Goal: Information Seeking & Learning: Learn about a topic

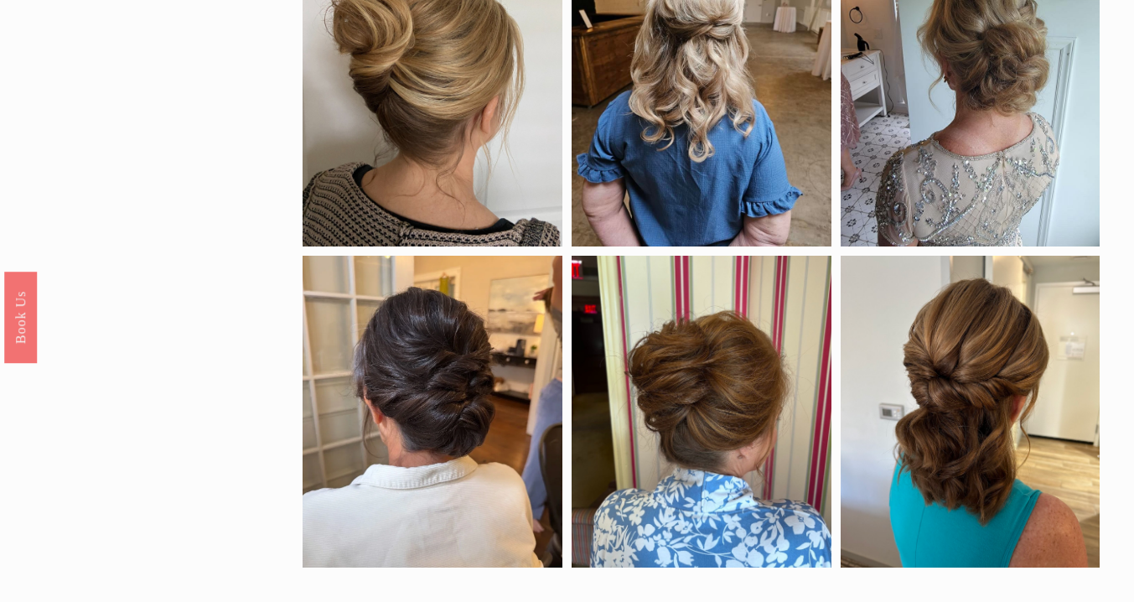
scroll to position [958, 0]
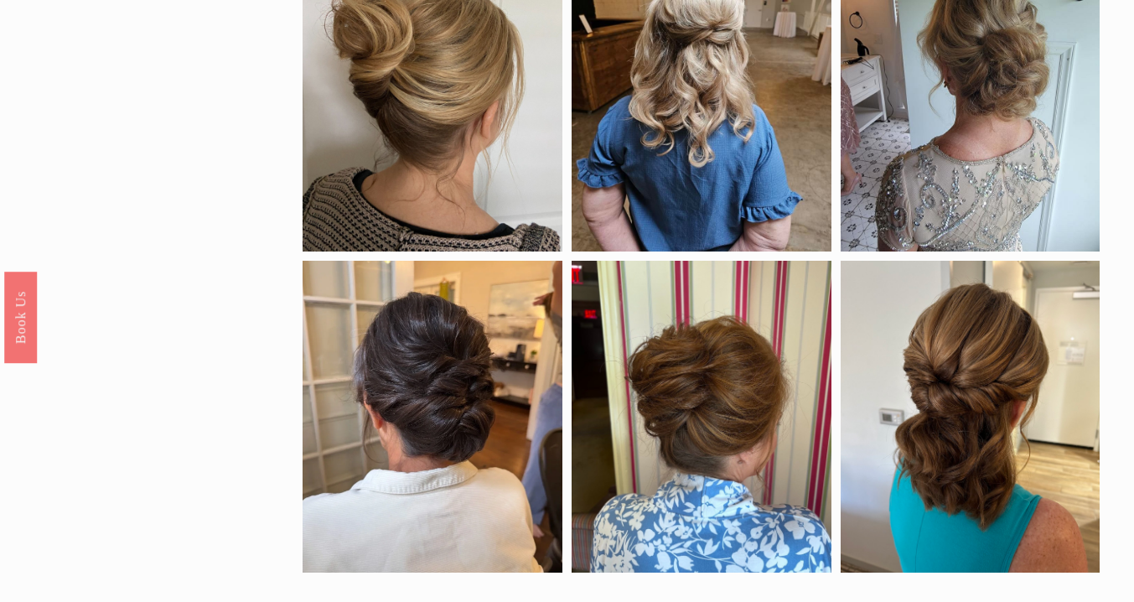
drag, startPoint x: 681, startPoint y: 149, endPoint x: 966, endPoint y: 253, distance: 303.4
drag, startPoint x: 781, startPoint y: 144, endPoint x: 744, endPoint y: 159, distance: 39.9
click at [744, 159] on div at bounding box center [702, 95] width 260 height 312
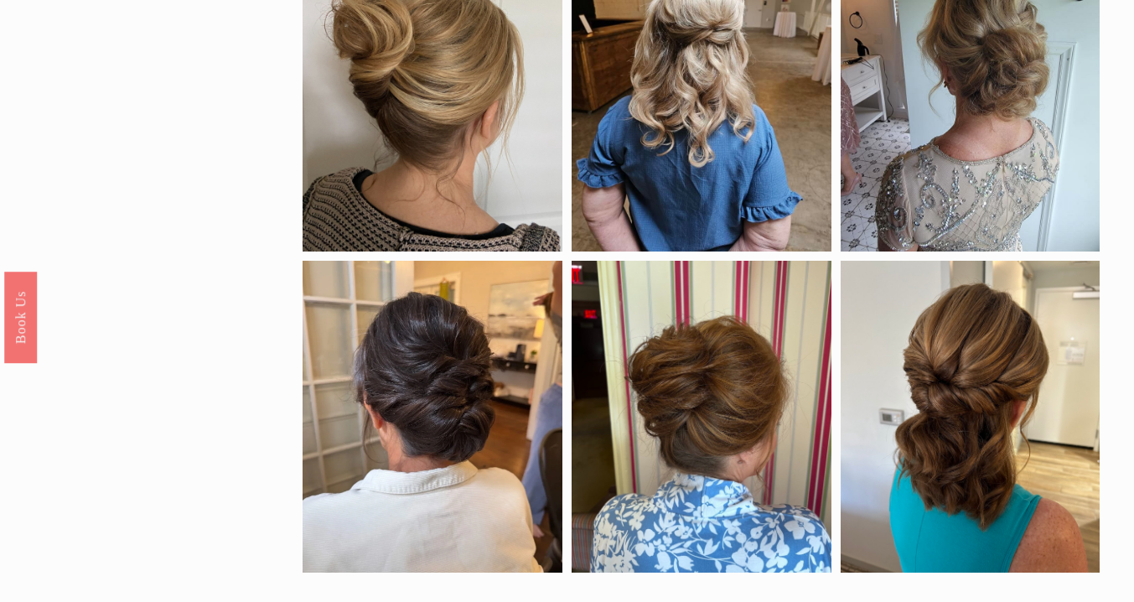
drag, startPoint x: 730, startPoint y: 123, endPoint x: 799, endPoint y: 175, distance: 86.2
click at [799, 175] on div at bounding box center [702, 95] width 260 height 312
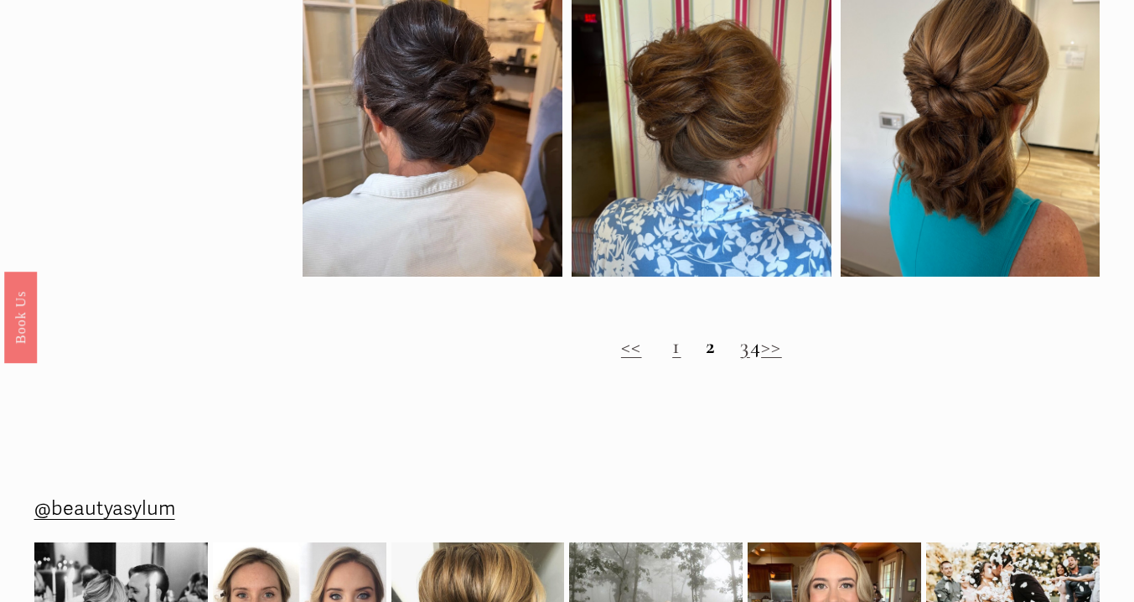
scroll to position [1263, 0]
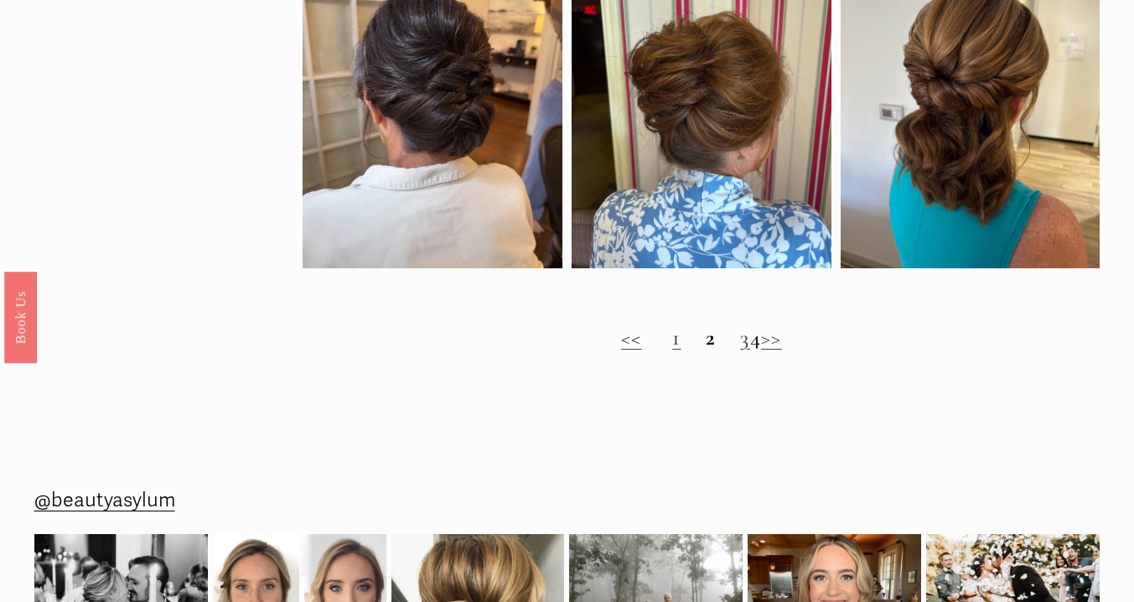
click at [782, 344] on link ">>" at bounding box center [771, 338] width 21 height 28
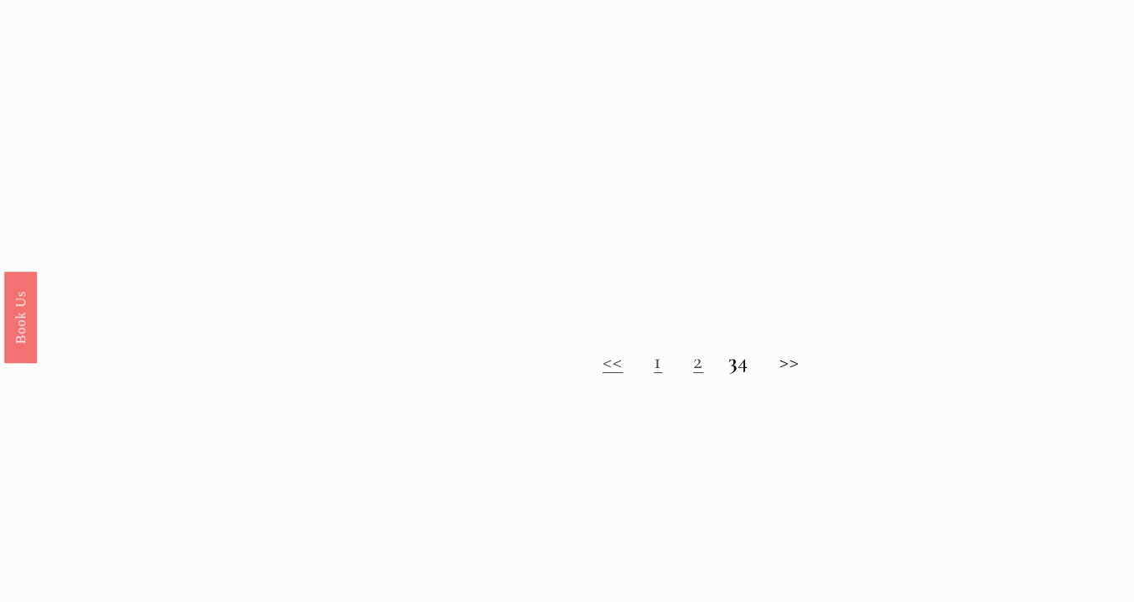
scroll to position [1198, 0]
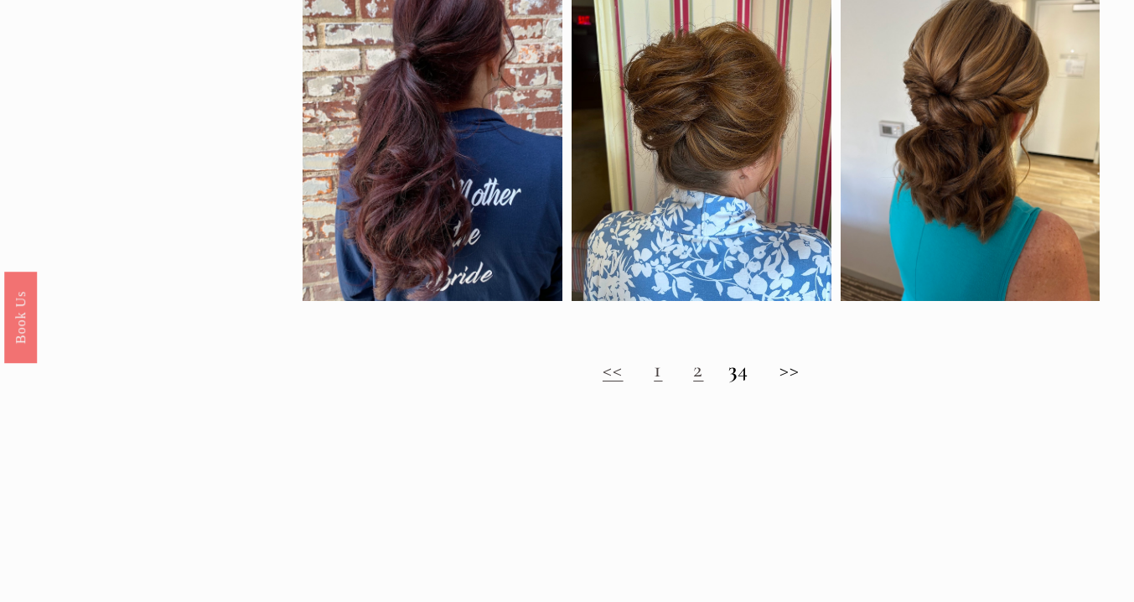
click at [729, 373] on strong "3" at bounding box center [733, 369] width 9 height 28
click at [760, 376] on h2 "<< 1 2 3 4 >>" at bounding box center [701, 369] width 797 height 26
click at [603, 381] on link "<<" at bounding box center [613, 369] width 21 height 28
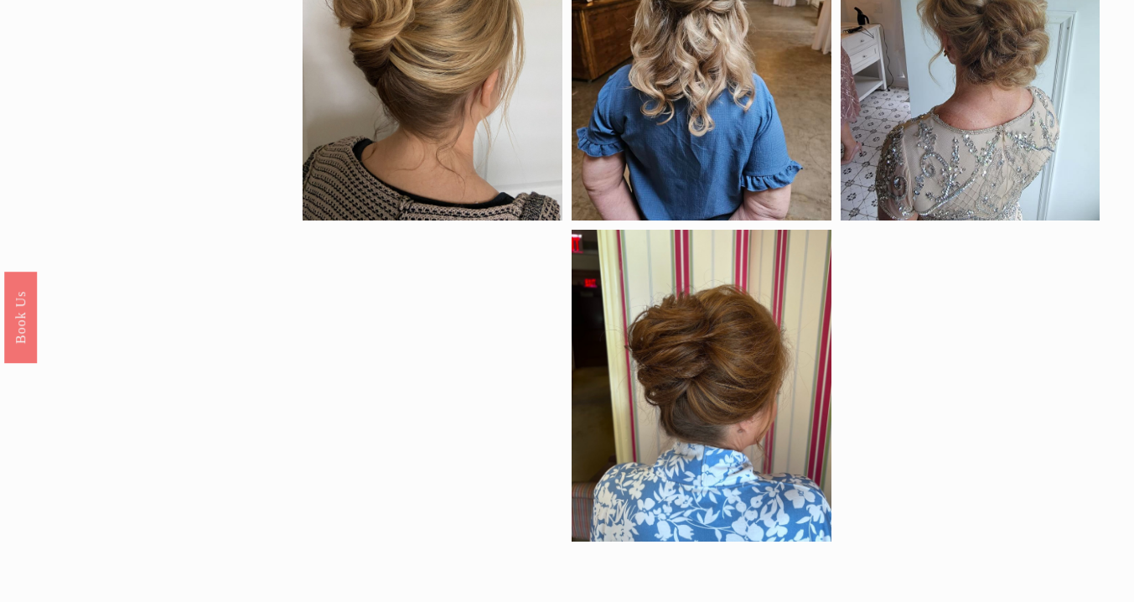
scroll to position [1204, 0]
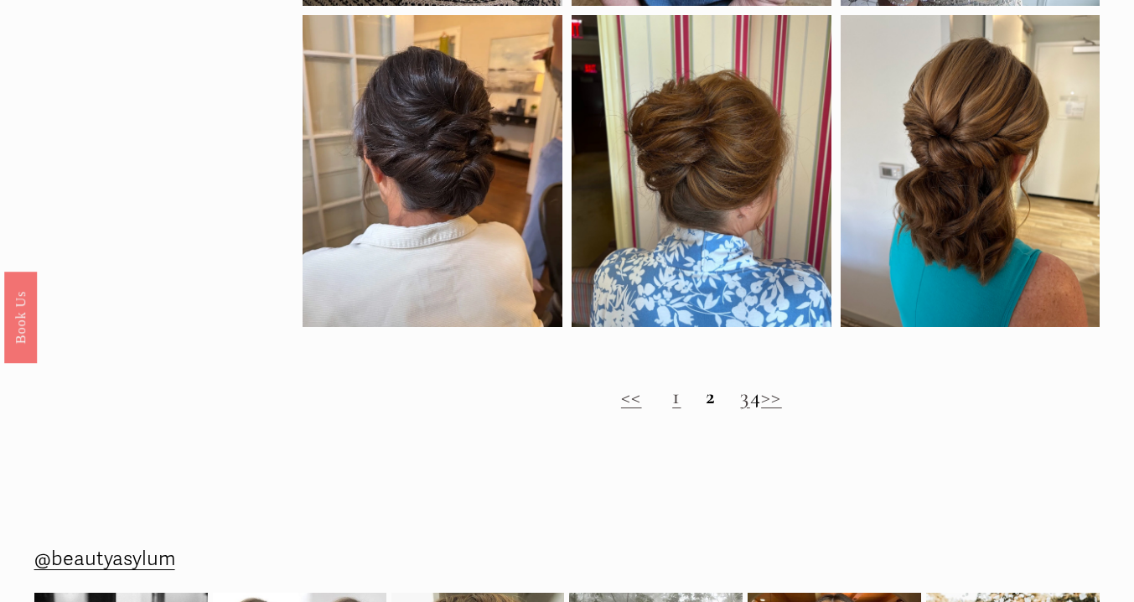
click at [621, 399] on link "<<" at bounding box center [631, 396] width 21 height 28
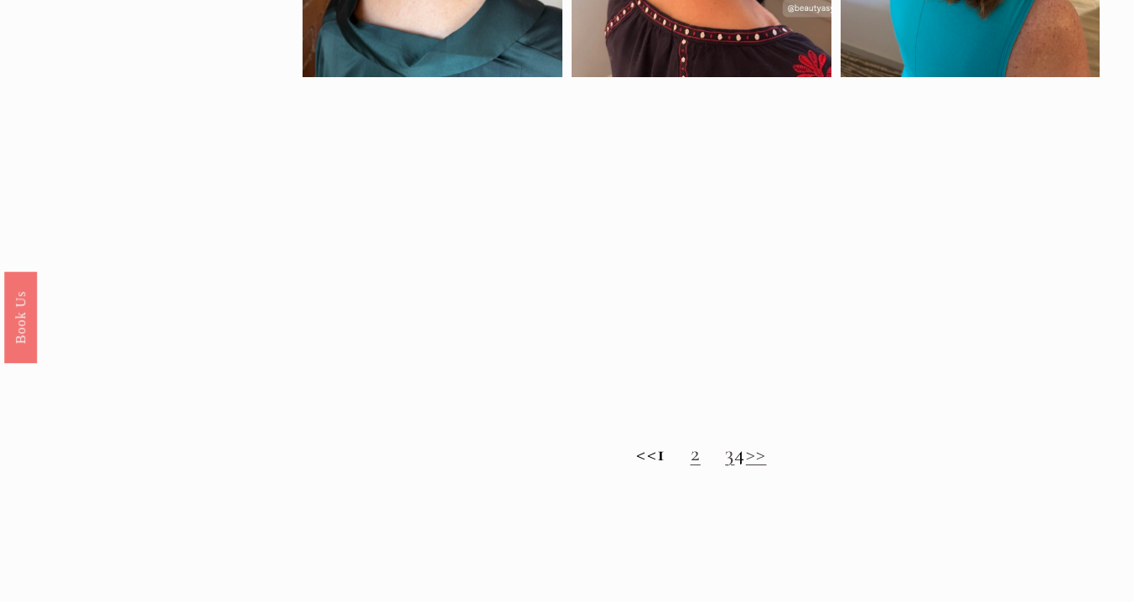
scroll to position [1150, 0]
